Goal: Information Seeking & Learning: Compare options

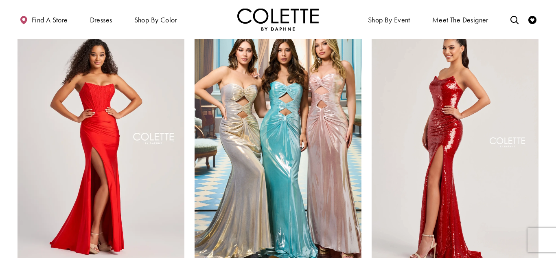
scroll to position [361, 0]
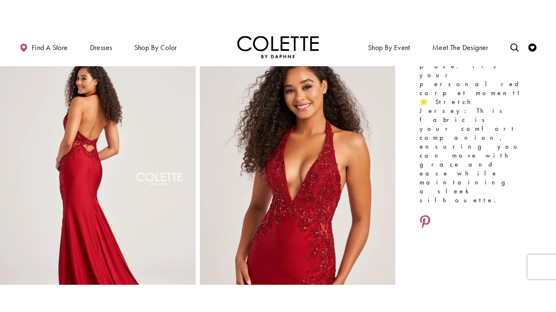
scroll to position [373, 0]
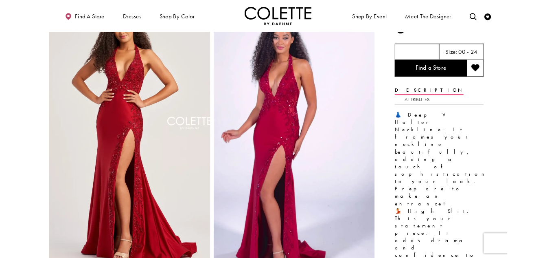
scroll to position [48, 0]
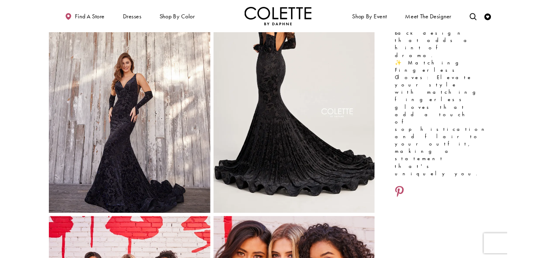
scroll to position [371, 0]
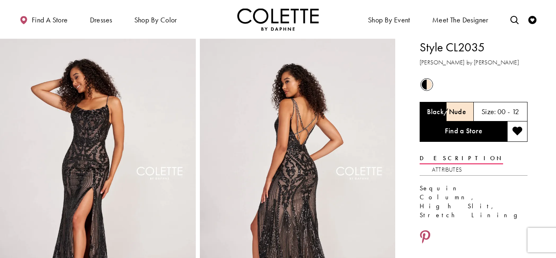
scroll to position [46, 0]
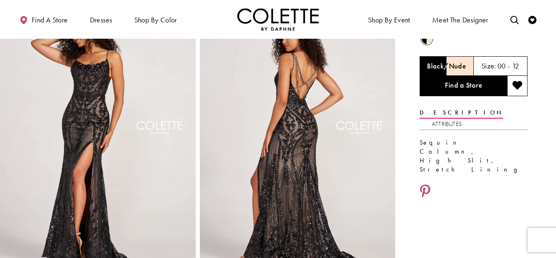
click at [242, 80] on img "Full size Style CL2035 Colette by Daphne #1 default Black/Nude backface vertica…" at bounding box center [298, 139] width 196 height 293
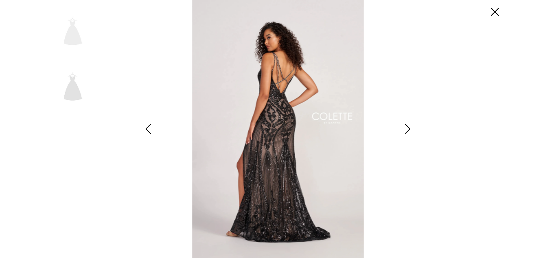
scroll to position [0, 0]
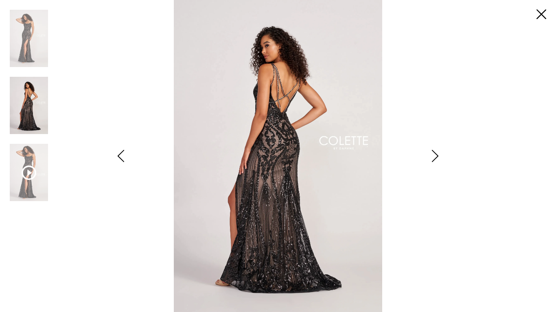
click at [117, 160] on icon "Style CL2035 Colette by Daphne Views dialog" at bounding box center [121, 156] width 20 height 12
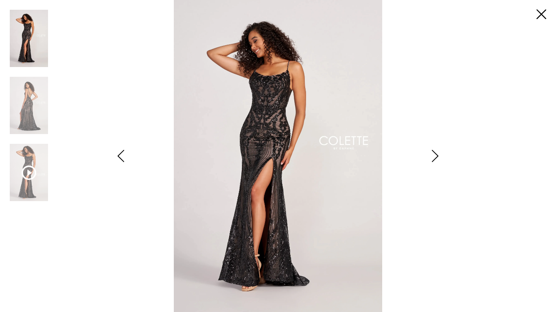
click at [117, 160] on icon "Style CL2035 Colette by Daphne Views dialog" at bounding box center [121, 156] width 20 height 12
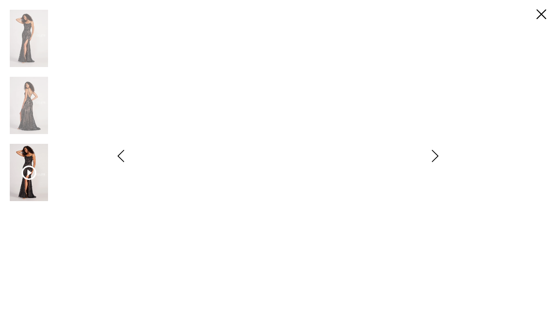
click at [428, 155] on icon "Style CL2035 Colette by Daphne Views dialog" at bounding box center [435, 156] width 20 height 12
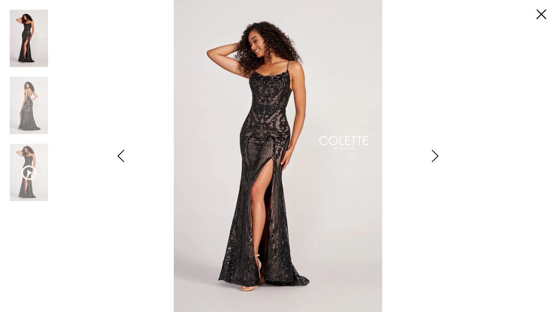
click at [430, 155] on icon "Style CL2035 Colette by Daphne Views dialog" at bounding box center [435, 156] width 20 height 12
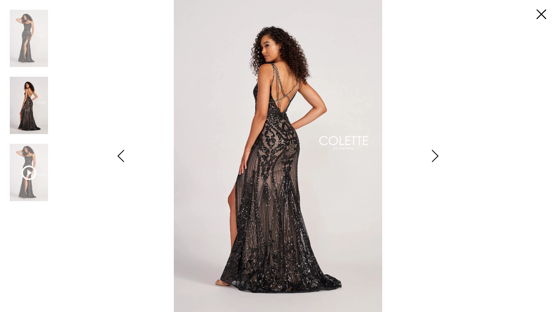
click at [430, 155] on icon "Style CL2035 Colette by Daphne Views dialog" at bounding box center [435, 156] width 20 height 12
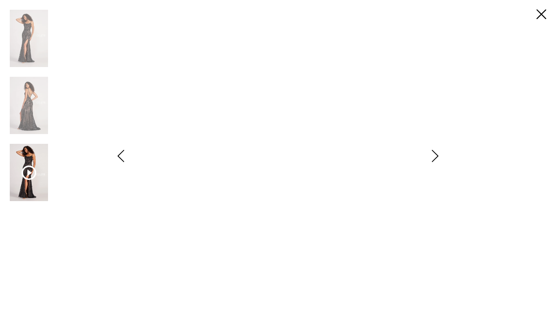
click at [123, 155] on icon "Style CL2035 Colette by Daphne Views dialog" at bounding box center [121, 156] width 20 height 12
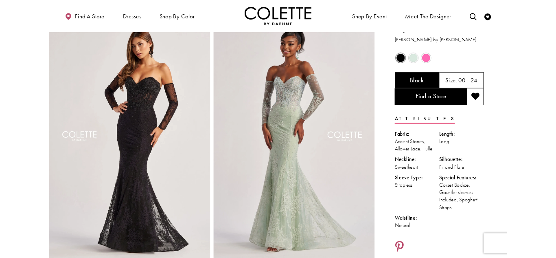
scroll to position [15, 0]
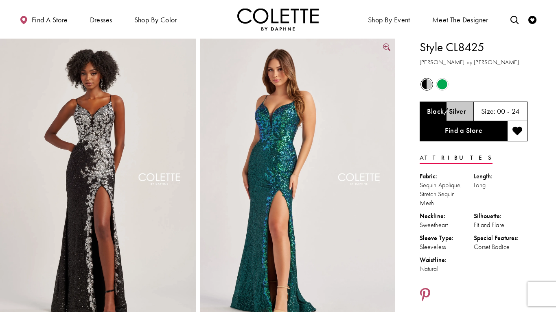
click at [219, 181] on img "Full size Style CL8425 Colette by Daphne #1 default Emerald frontface vertical …" at bounding box center [298, 185] width 196 height 293
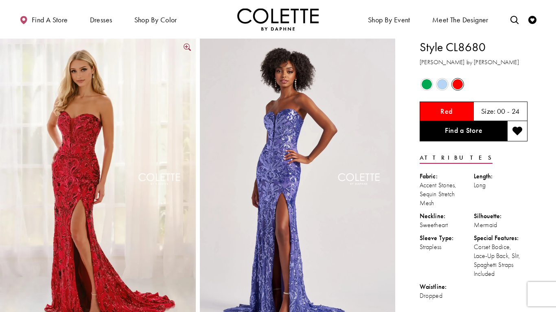
click at [57, 164] on img "Full size Style CL8680 Colette by Daphne #0 Red frontface vertical picture" at bounding box center [98, 185] width 196 height 293
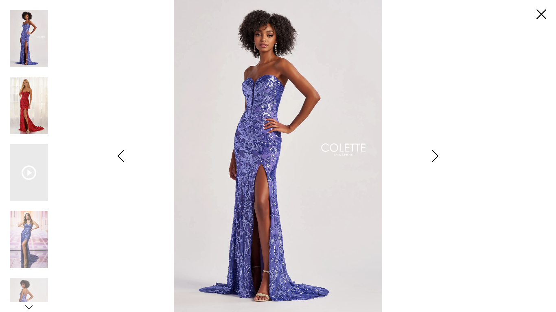
click at [41, 112] on img "Scroll List" at bounding box center [29, 105] width 38 height 57
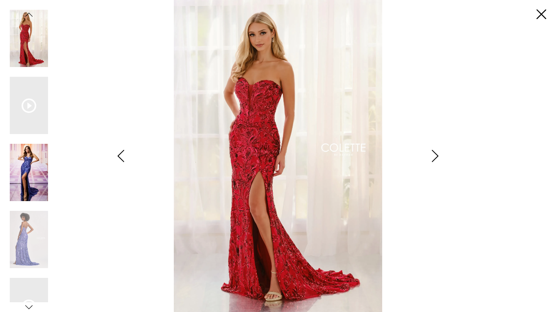
click at [35, 153] on img "Scroll List" at bounding box center [29, 172] width 38 height 57
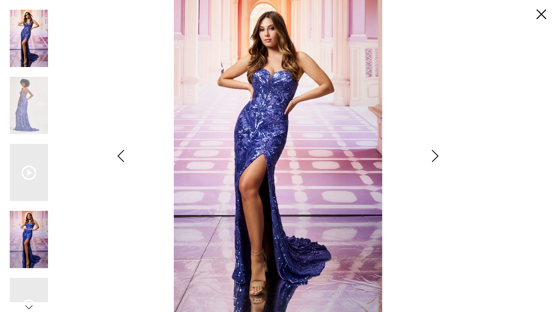
click at [26, 229] on img "Scroll List" at bounding box center [29, 239] width 38 height 57
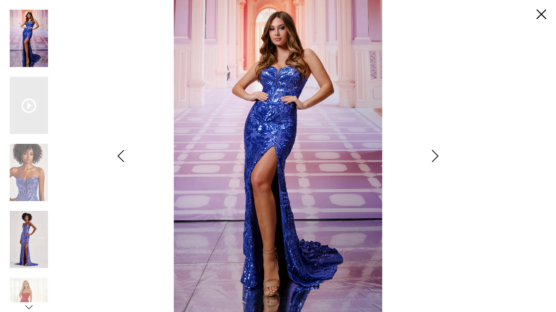
click at [37, 228] on img "Scroll List" at bounding box center [29, 239] width 38 height 57
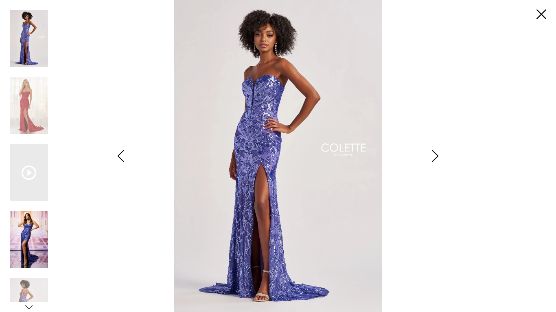
click at [33, 251] on img "Scroll List" at bounding box center [29, 239] width 38 height 57
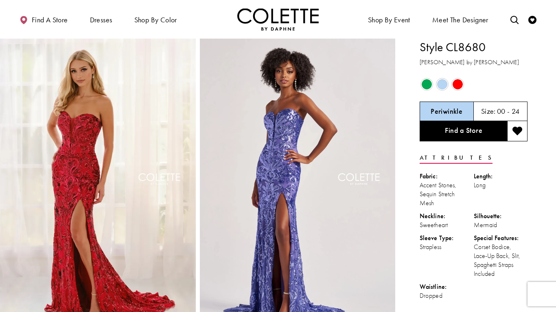
click at [425, 87] on span "Product color controls state depends on size chosen" at bounding box center [426, 84] width 10 height 10
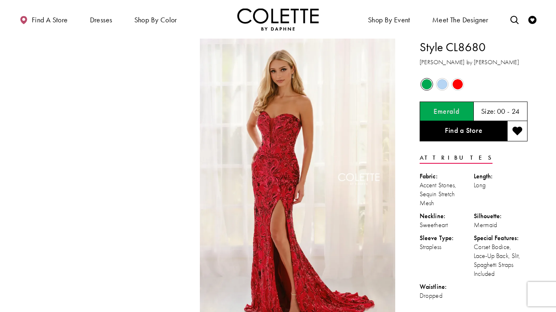
click at [424, 83] on span "Product color controls state depends on size chosen" at bounding box center [426, 84] width 10 height 10
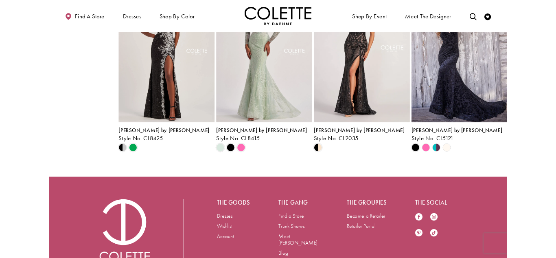
scroll to position [1923, 0]
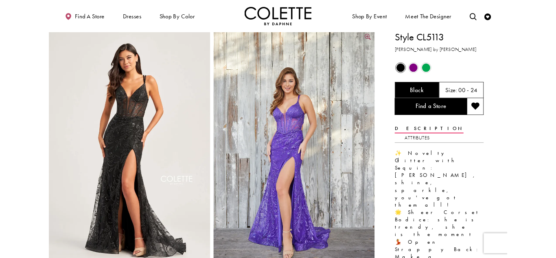
scroll to position [3, 0]
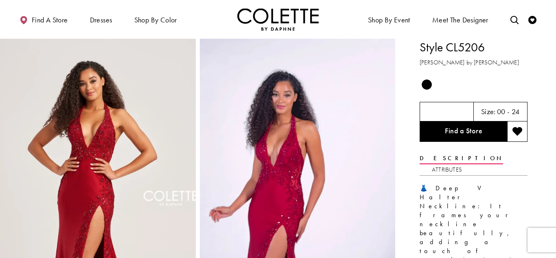
scroll to position [0, 0]
